Goal: Information Seeking & Learning: Learn about a topic

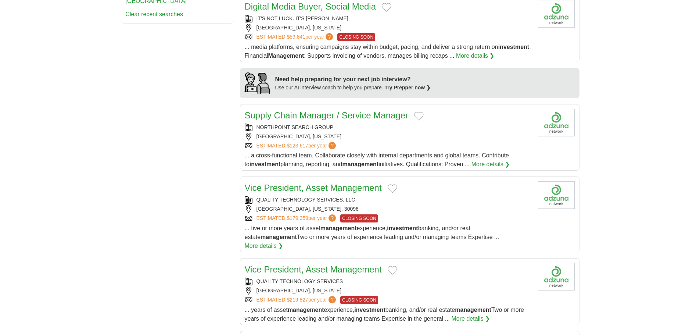
scroll to position [514, 0]
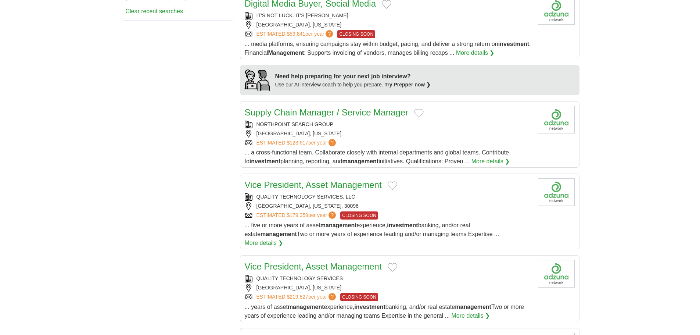
click at [301, 113] on link "Supply Chain Manager / Service Manager" at bounding box center [327, 112] width 164 height 10
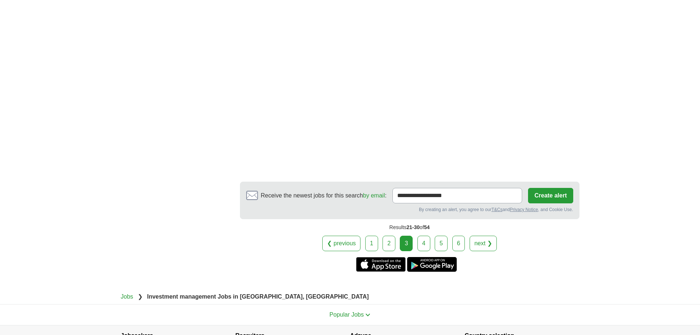
scroll to position [1249, 0]
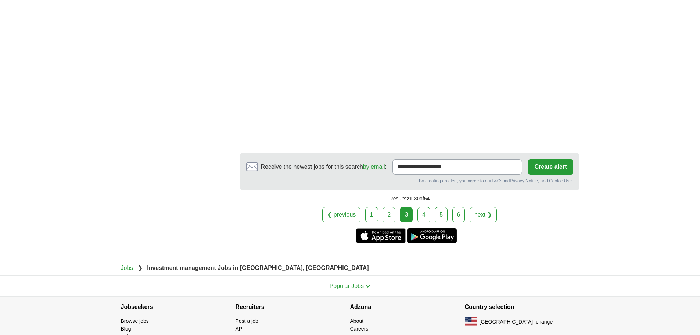
click at [427, 207] on link "4" at bounding box center [423, 214] width 13 height 15
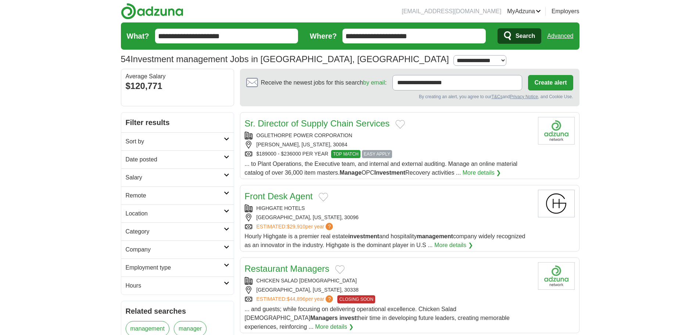
click at [311, 121] on link "Sr. Director of Supply Chain Services" at bounding box center [317, 123] width 145 height 10
click at [453, 59] on select "**********" at bounding box center [479, 60] width 53 height 11
select select "**"
click at [453, 55] on select "**********" at bounding box center [479, 60] width 53 height 11
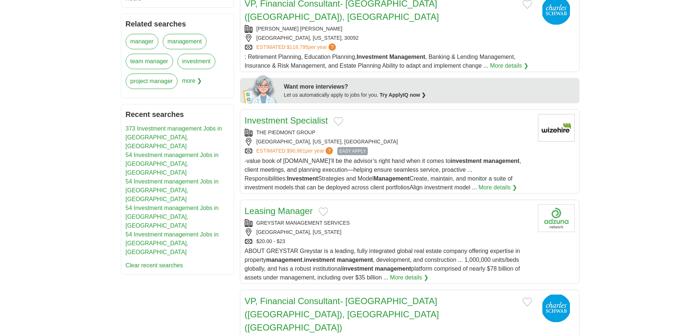
scroll to position [294, 0]
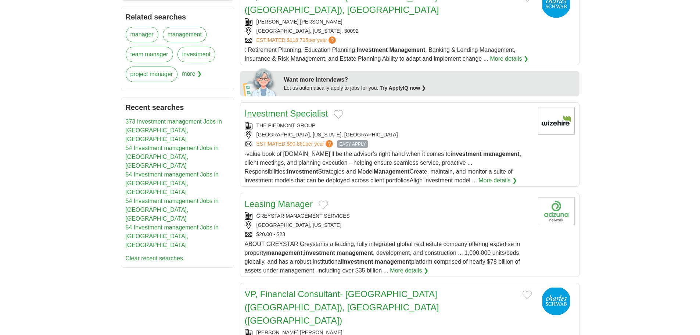
click at [294, 108] on link "Investment Specialist" at bounding box center [286, 113] width 83 height 10
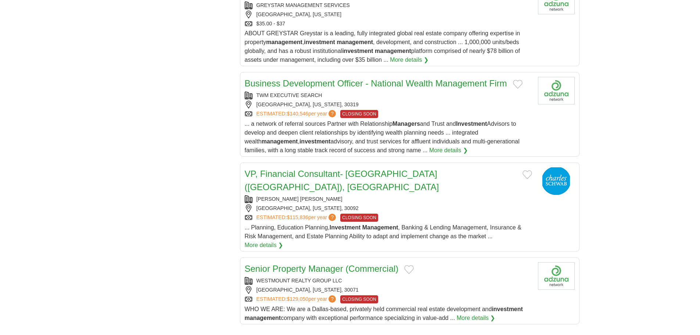
scroll to position [735, 0]
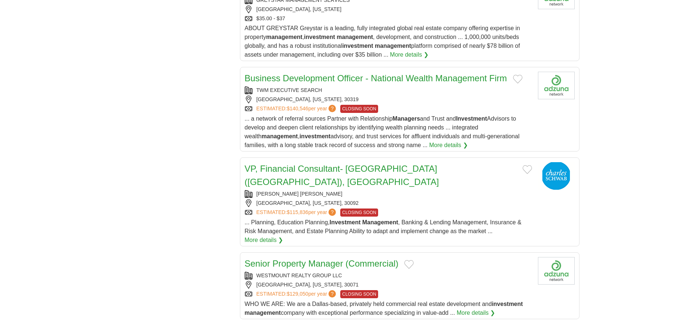
click at [391, 73] on link "Business Development Officer - National Wealth Management Firm" at bounding box center [376, 78] width 262 height 10
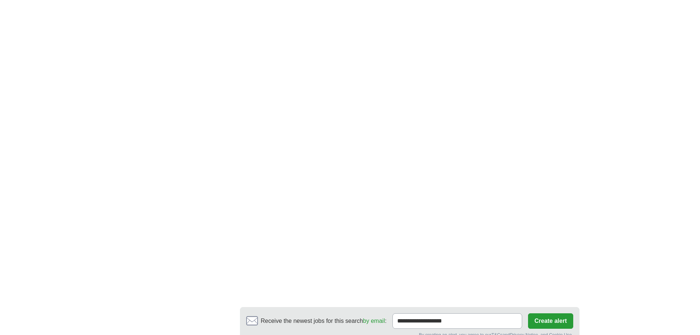
scroll to position [1249, 0]
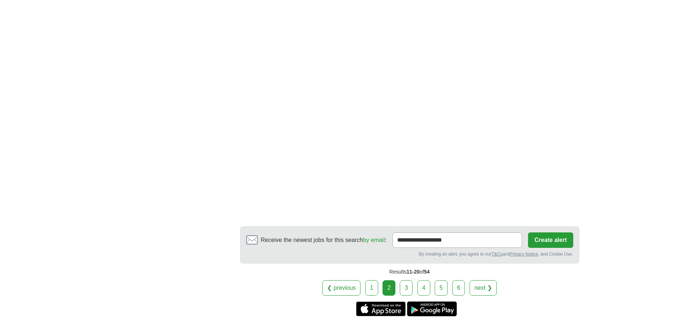
scroll to position [1286, 0]
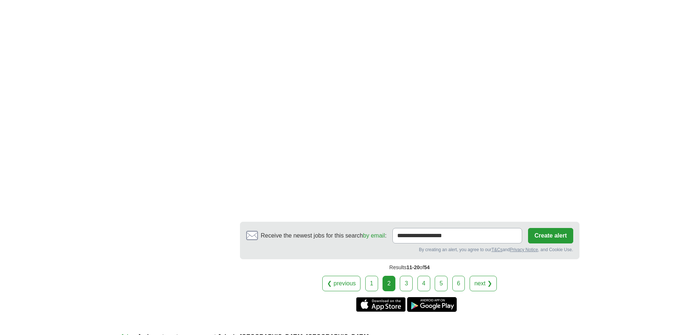
click at [402, 276] on link "3" at bounding box center [406, 283] width 13 height 15
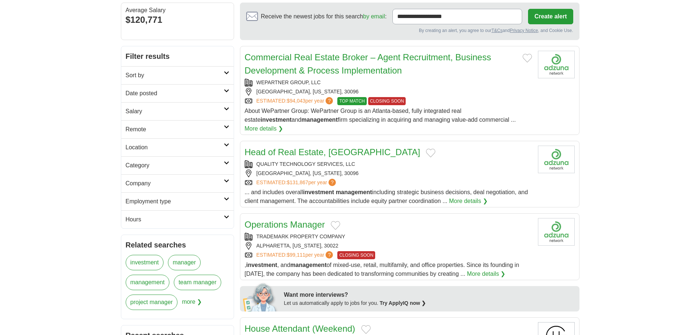
scroll to position [110, 0]
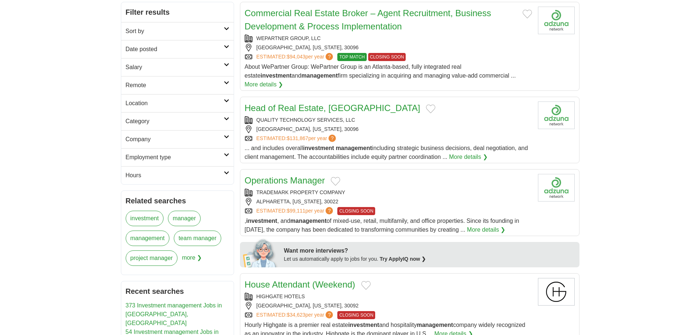
click at [320, 103] on link "Head of Real Estate, North America" at bounding box center [333, 108] width 176 height 10
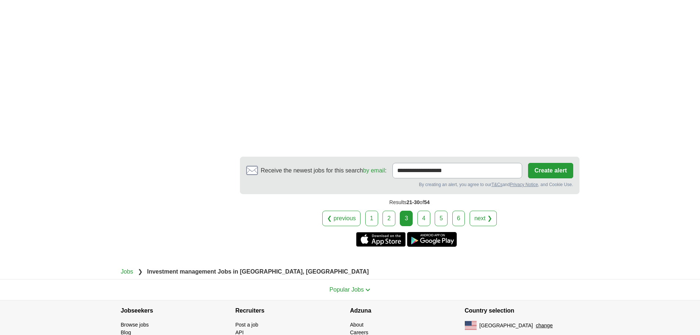
scroll to position [1249, 0]
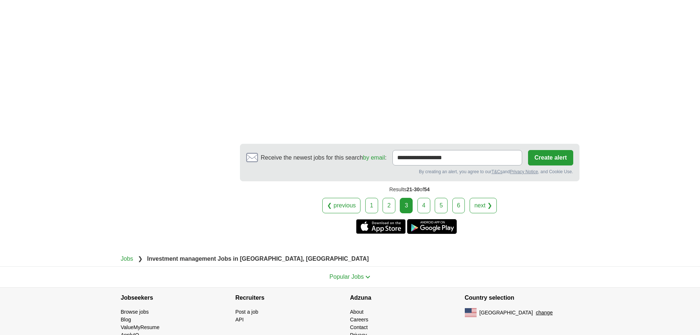
click at [423, 198] on link "4" at bounding box center [423, 205] width 13 height 15
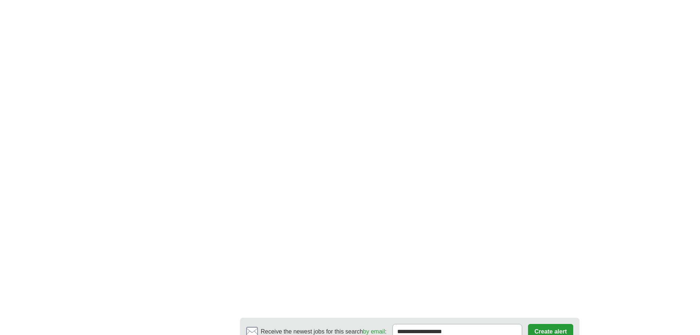
scroll to position [1176, 0]
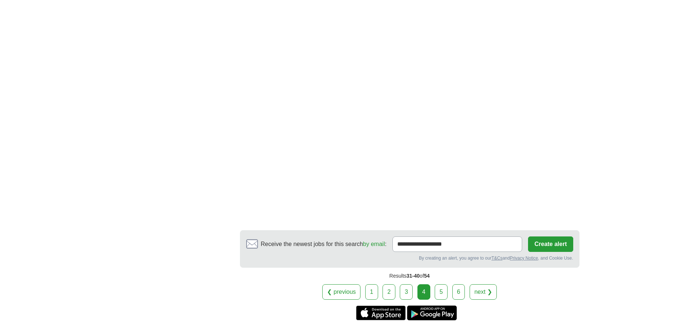
click at [440, 284] on link "5" at bounding box center [441, 291] width 13 height 15
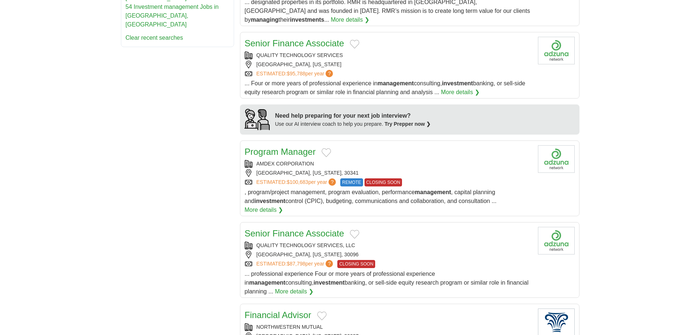
scroll to position [551, 0]
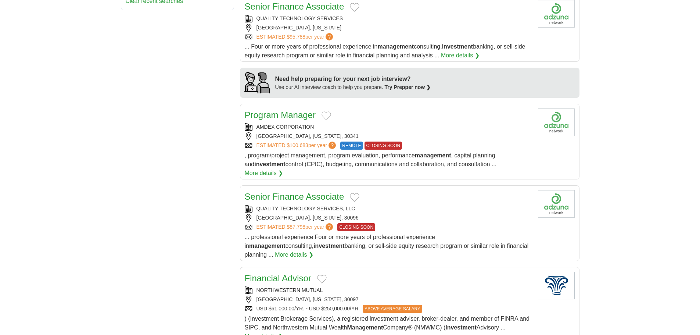
click at [293, 110] on link "Program Manager" at bounding box center [280, 115] width 71 height 10
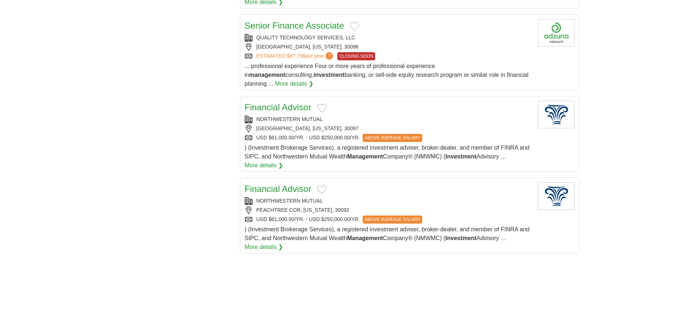
scroll to position [735, 0]
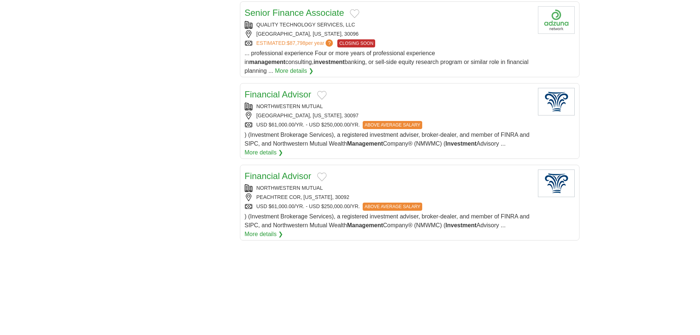
click at [287, 171] on link "Financial Advisor" at bounding box center [278, 176] width 66 height 10
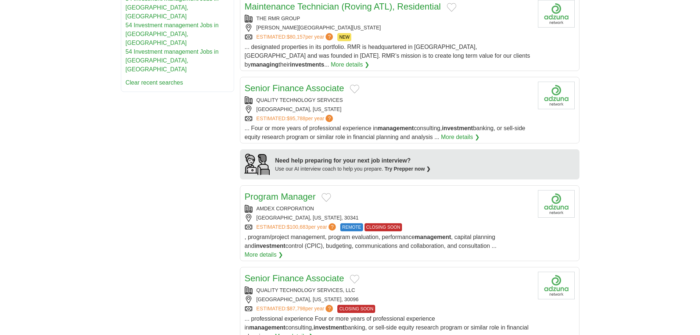
scroll to position [441, 0]
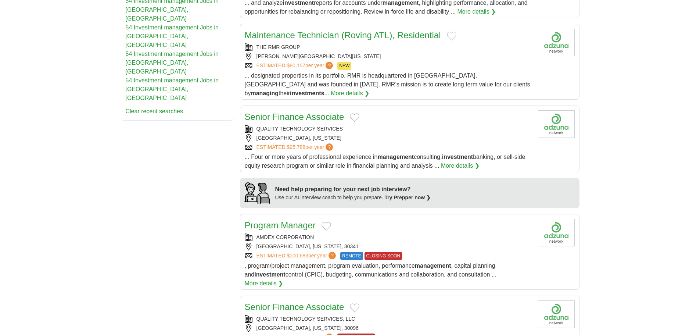
click at [291, 112] on link "Senior Finance Associate" at bounding box center [295, 117] width 100 height 10
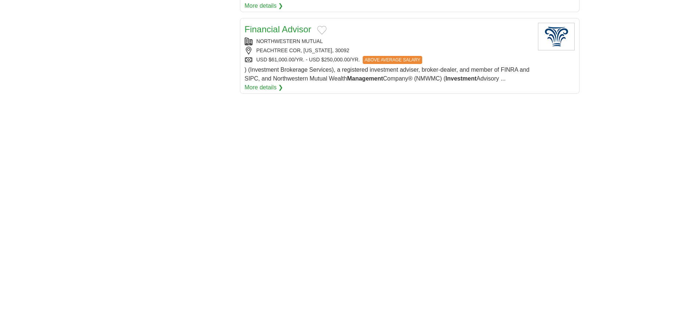
scroll to position [1065, 0]
